Goal: Use online tool/utility: Use online tool/utility

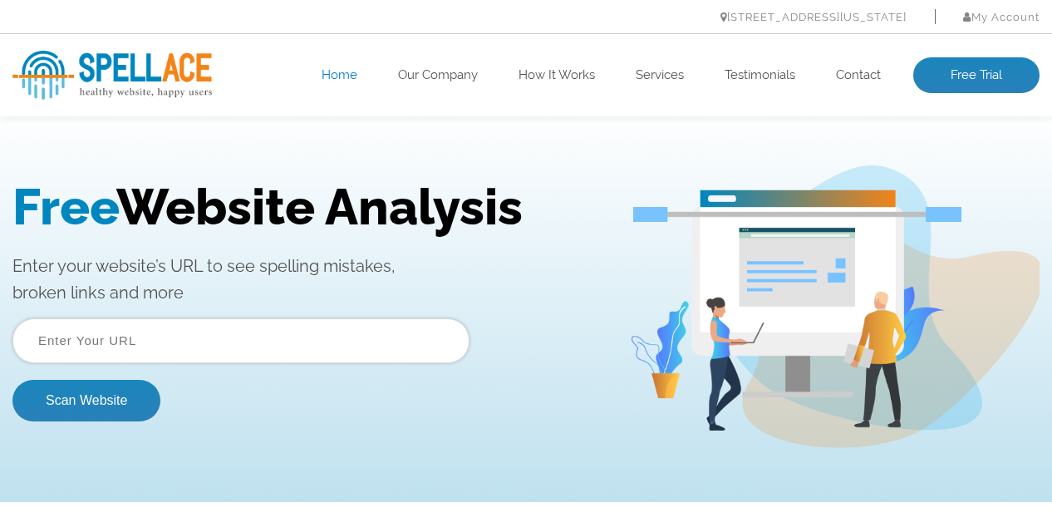
click at [155, 352] on input "text" at bounding box center [240, 340] width 457 height 45
type input "hiregen.com"
click at [86, 398] on button "Scan Website" at bounding box center [86, 401] width 148 height 42
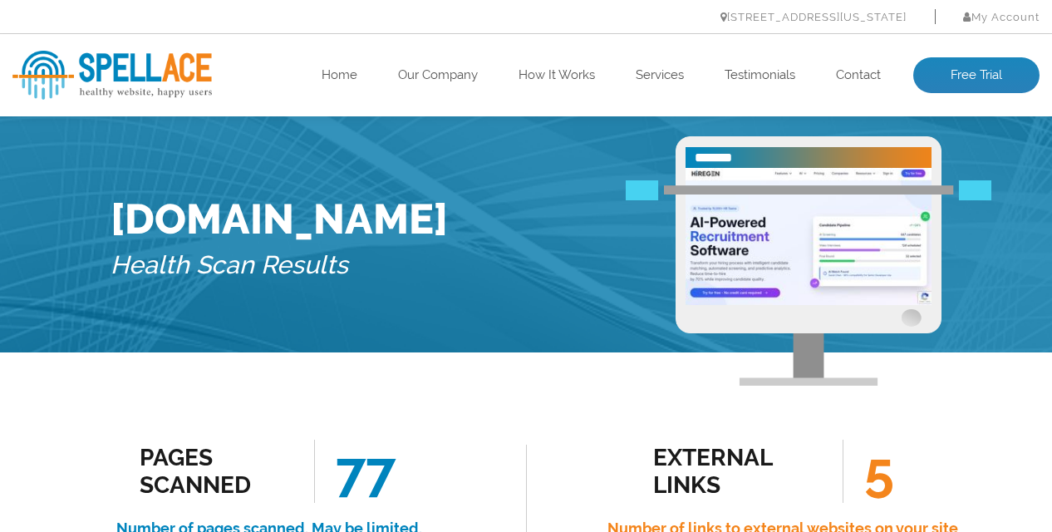
click at [120, 79] on img at bounding box center [111, 75] width 199 height 49
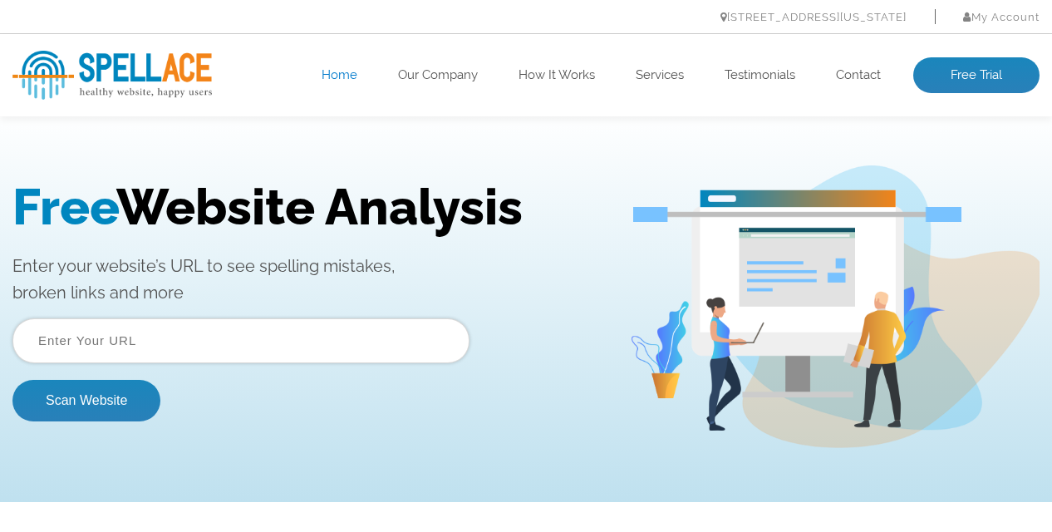
click at [172, 342] on input "text" at bounding box center [240, 340] width 457 height 45
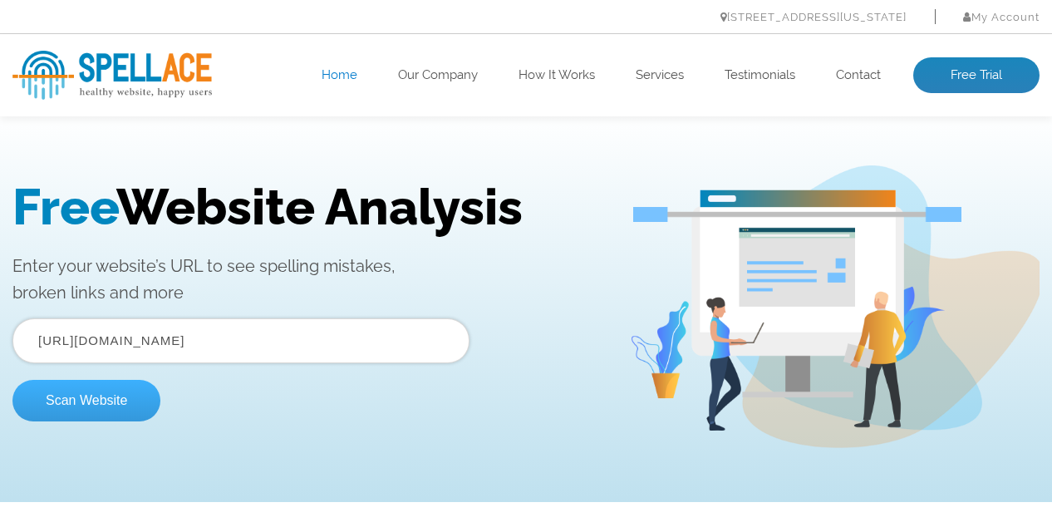
type input "https://ejobsitesoftware.com"
click at [75, 410] on button "Scan Website" at bounding box center [86, 401] width 148 height 42
